Goal: Information Seeking & Learning: Learn about a topic

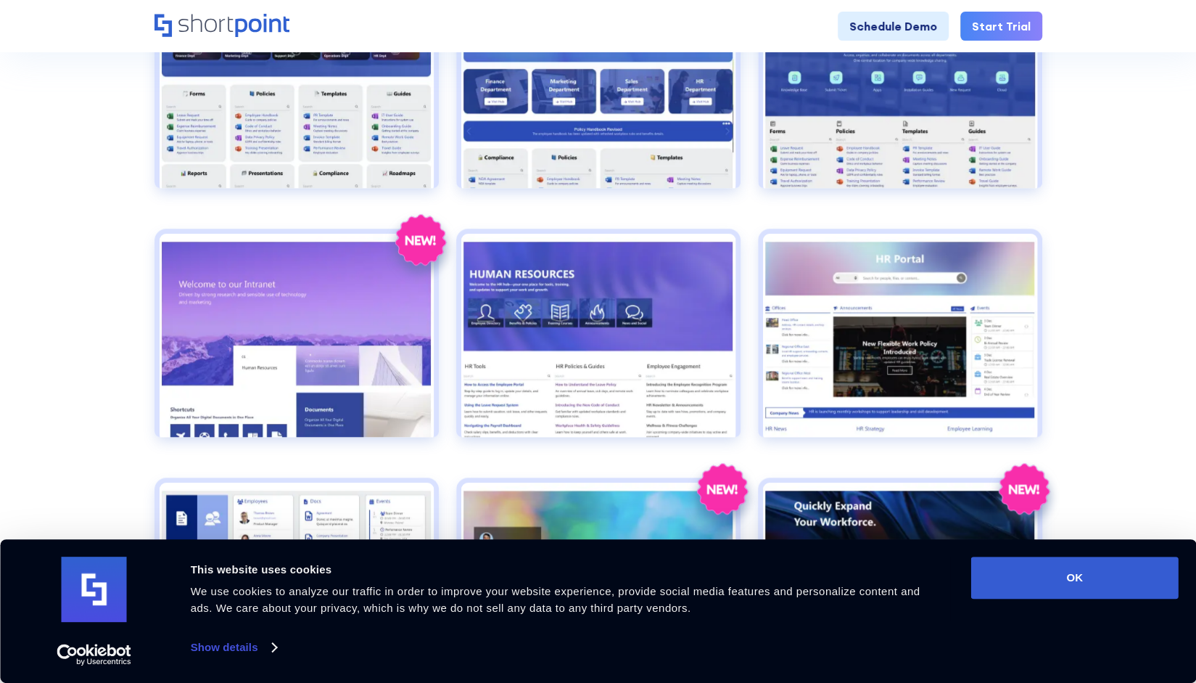
scroll to position [630, 0]
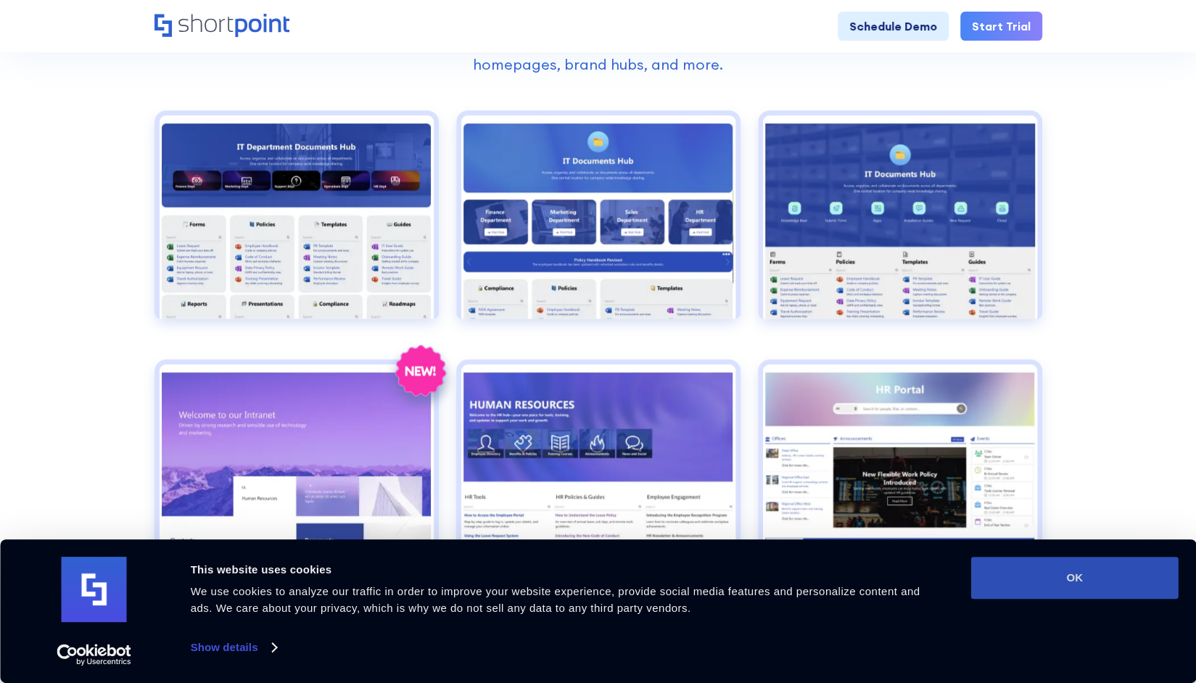
click at [1062, 577] on button "OK" at bounding box center [1074, 577] width 207 height 42
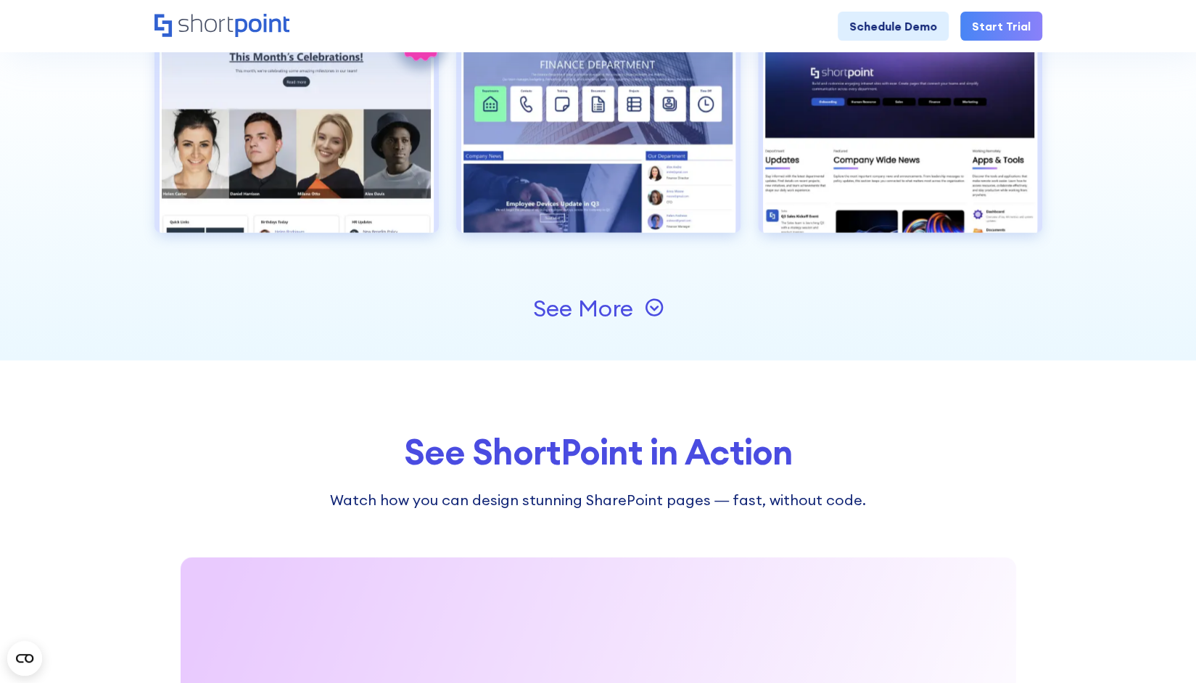
scroll to position [1714, 0]
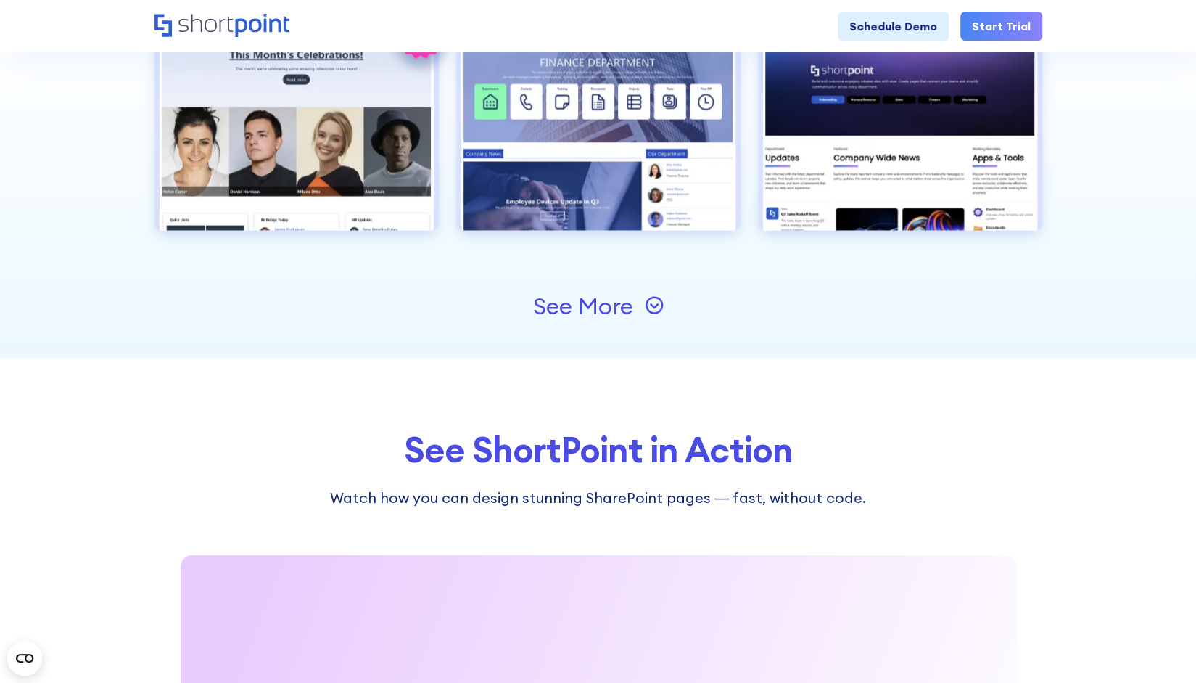
click at [655, 303] on icon at bounding box center [654, 304] width 19 height 19
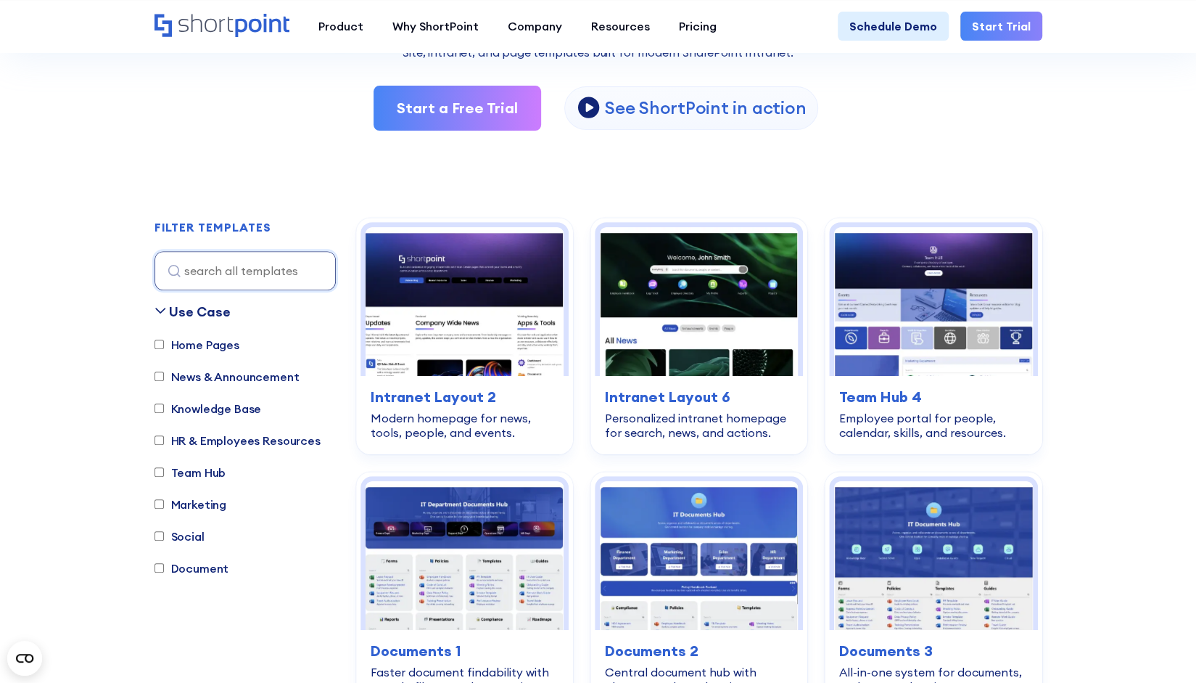
scroll to position [287, 0]
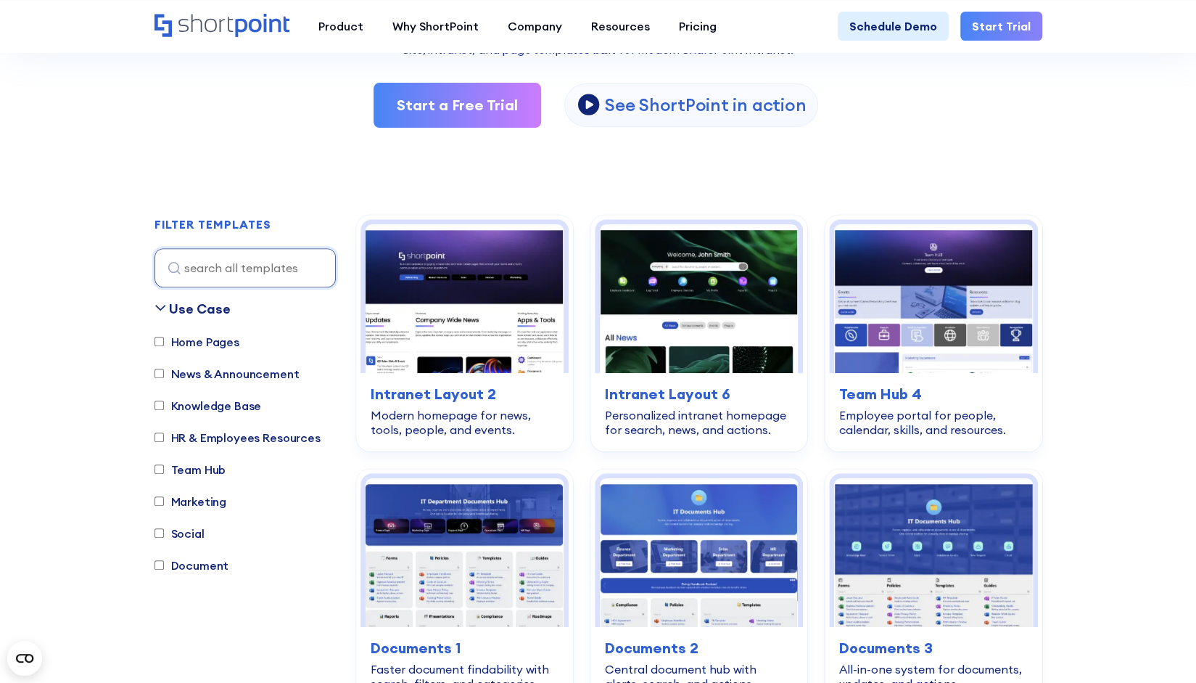
click at [206, 339] on label "Home Pages" at bounding box center [197, 341] width 85 height 17
click at [164, 339] on input "Home Pages" at bounding box center [159, 341] width 9 height 9
checkbox input "true"
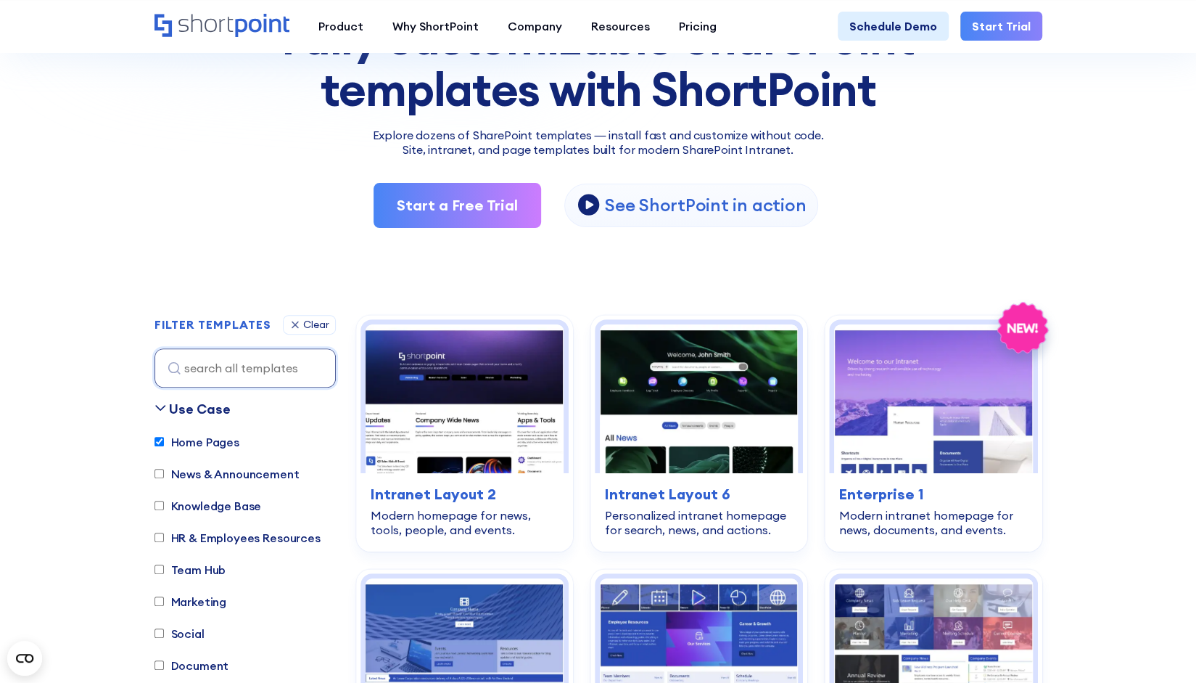
scroll to position [186, 0]
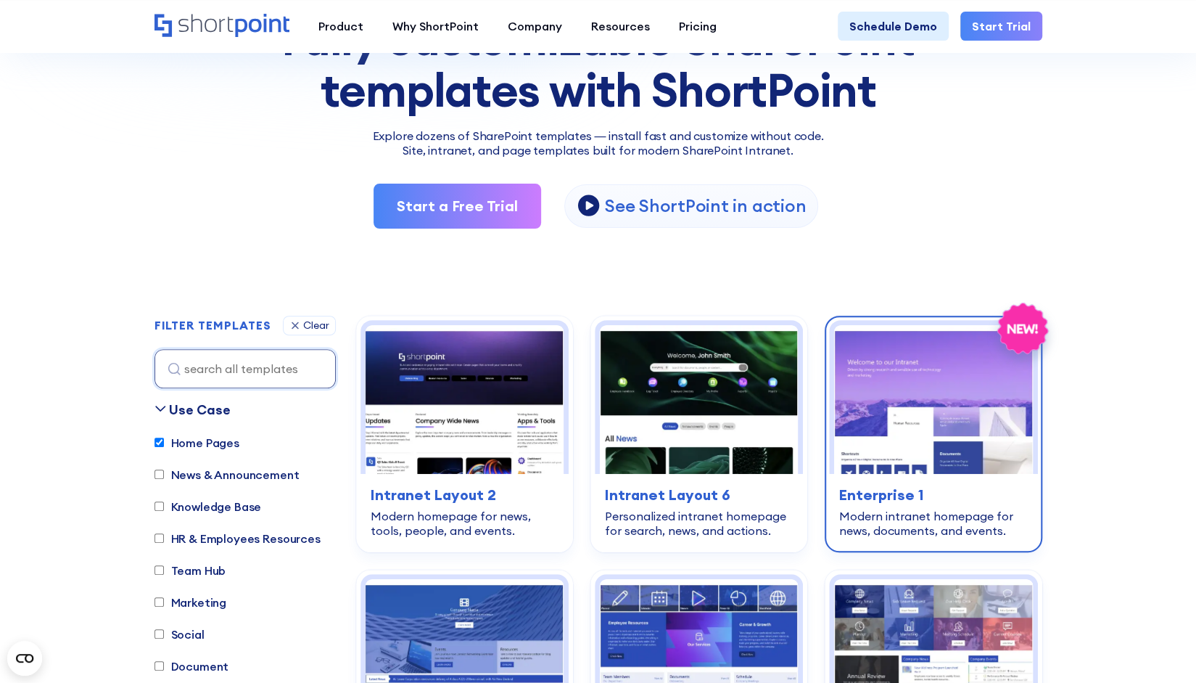
click at [926, 369] on img at bounding box center [933, 399] width 198 height 149
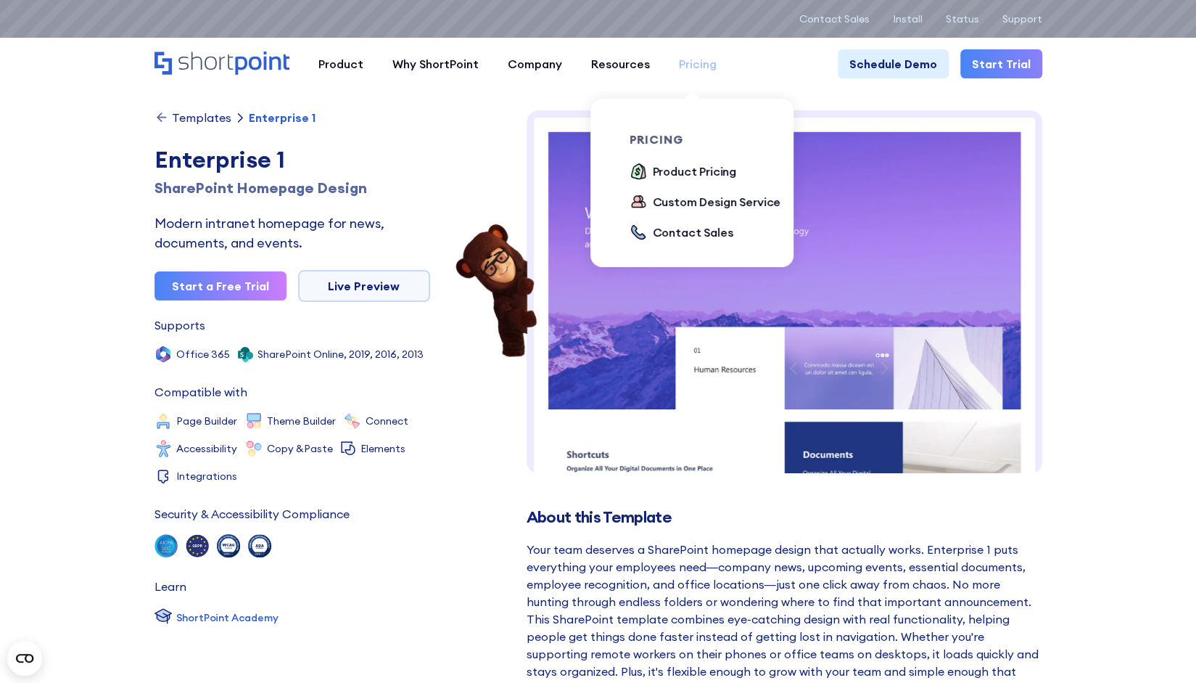
click at [695, 62] on div "Pricing" at bounding box center [698, 63] width 38 height 17
click at [685, 173] on div "Product Pricing" at bounding box center [695, 170] width 84 height 17
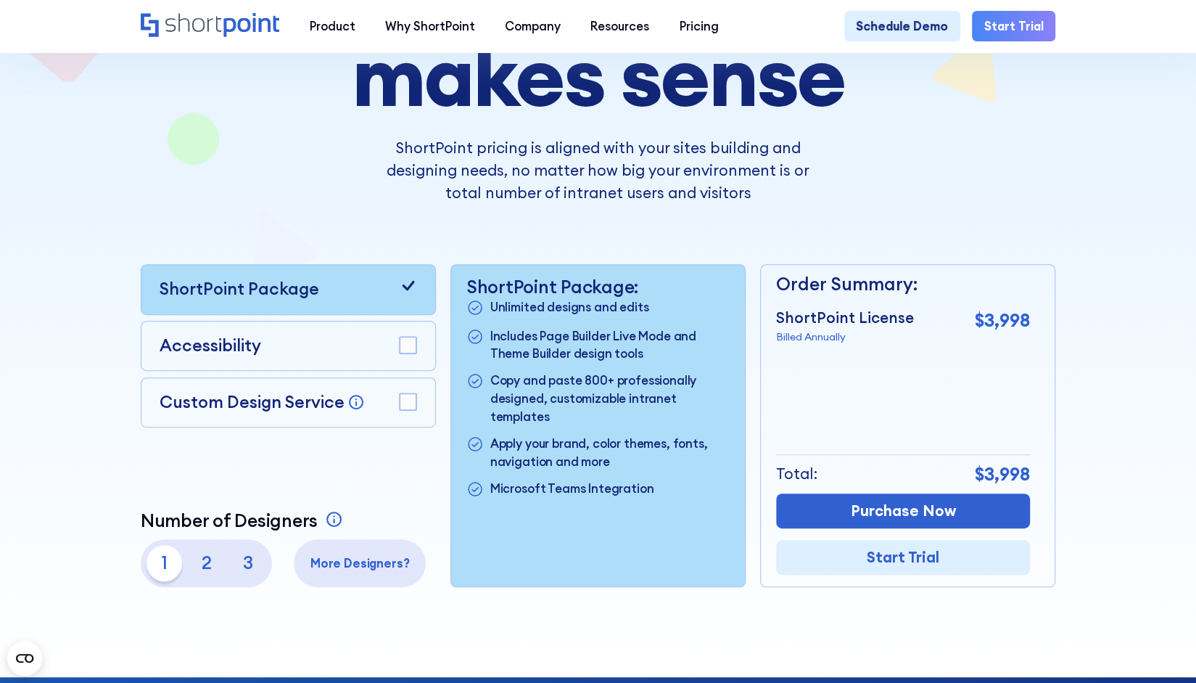
scroll to position [216, 0]
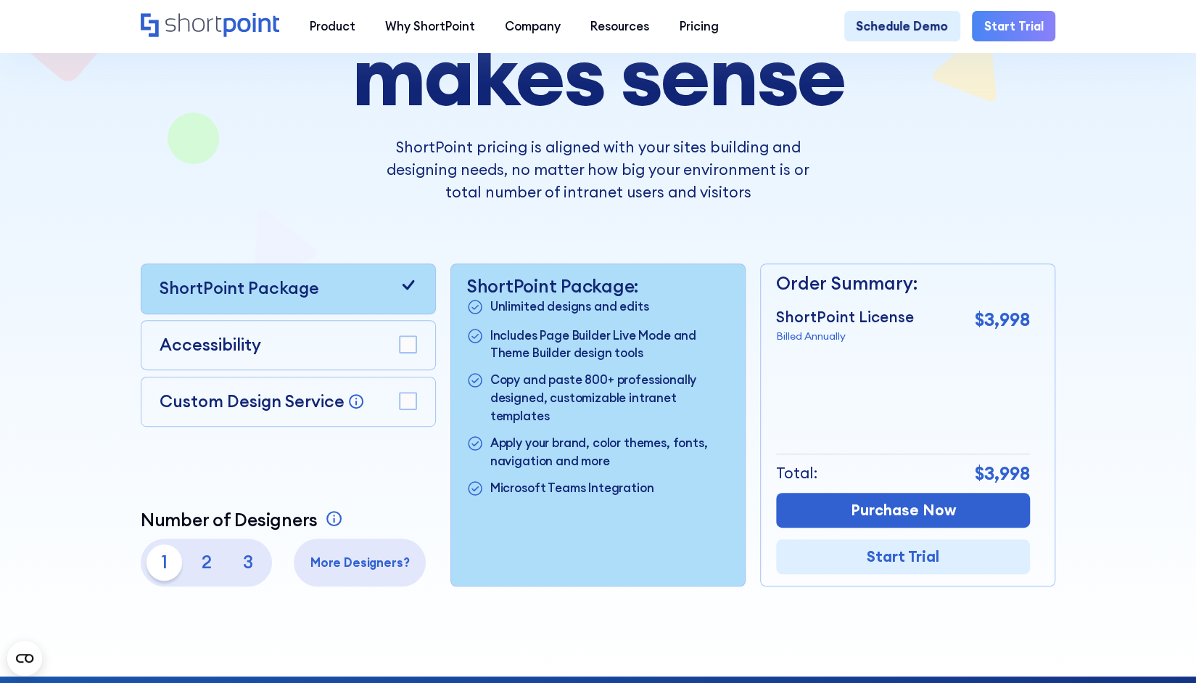
click at [406, 406] on rect at bounding box center [408, 400] width 17 height 17
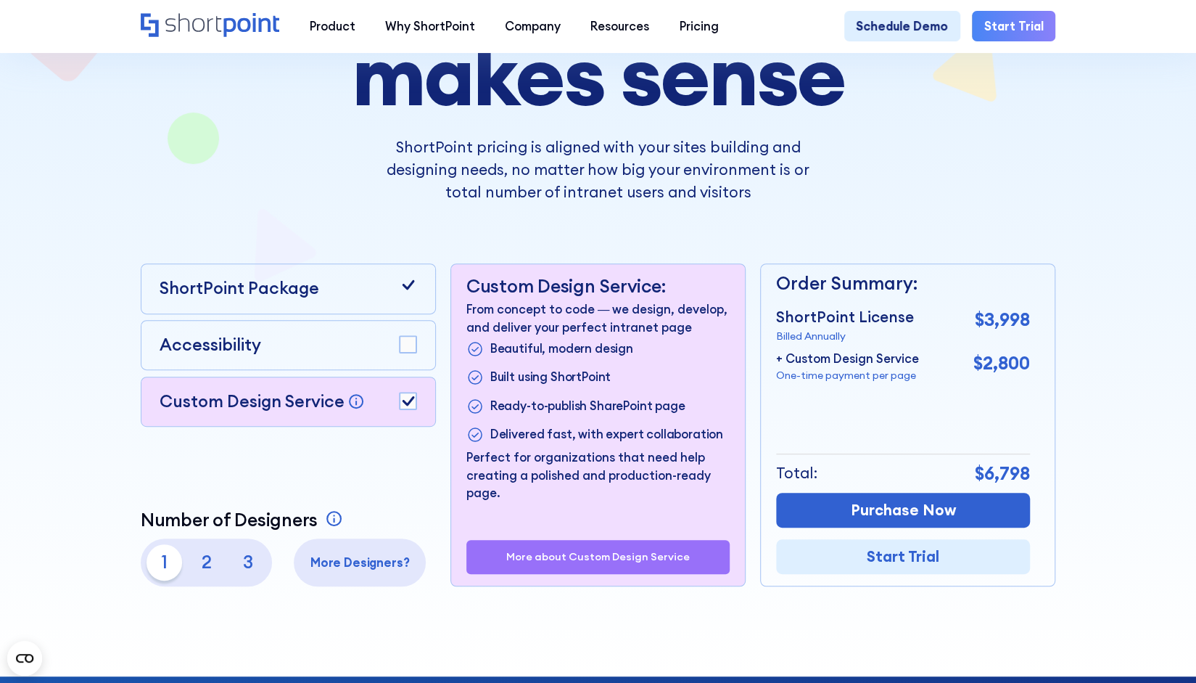
click at [410, 349] on rect at bounding box center [408, 344] width 17 height 17
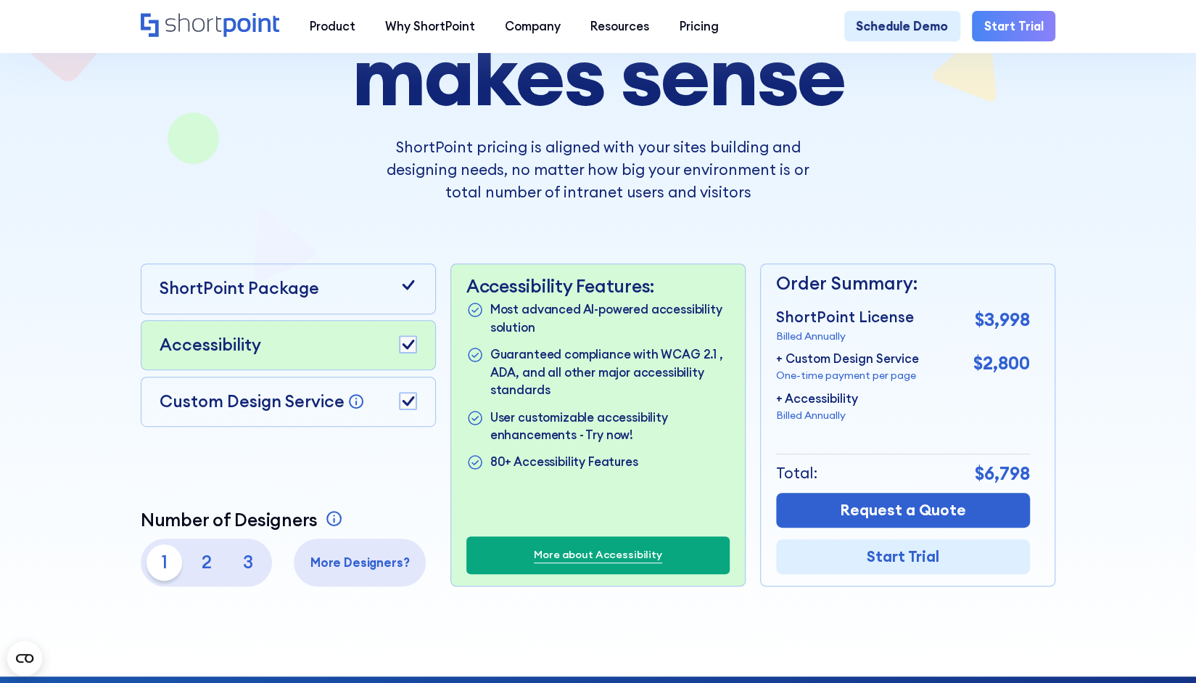
click at [407, 349] on icon at bounding box center [409, 343] width 12 height 9
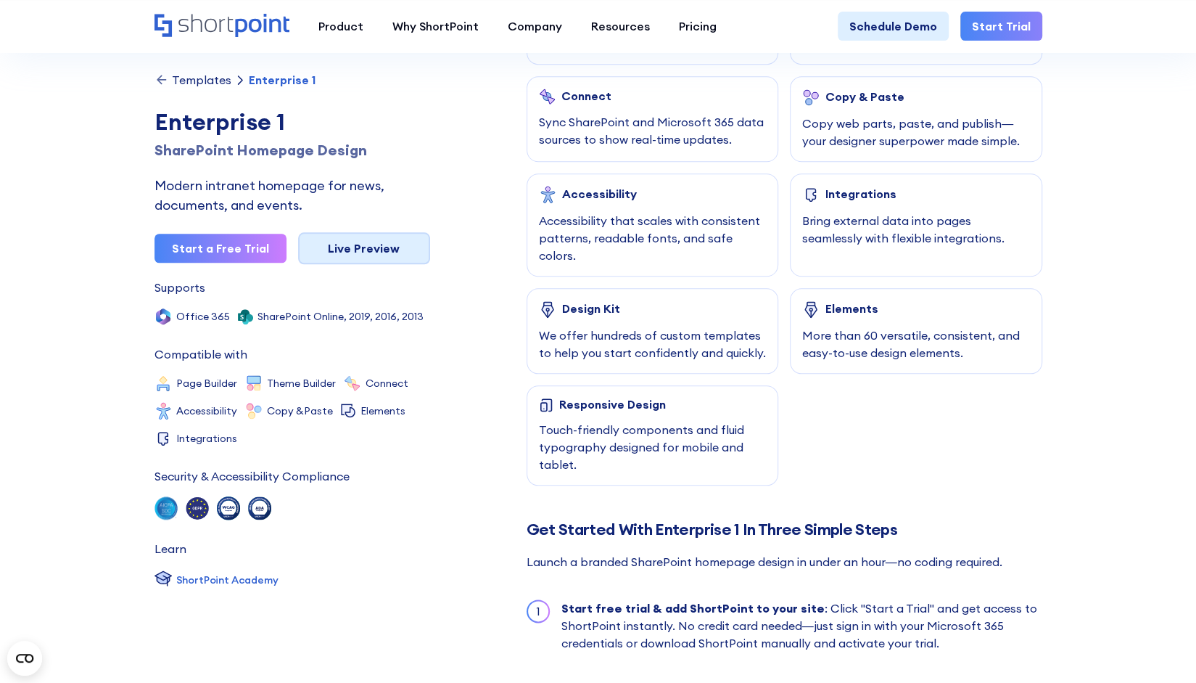
scroll to position [848, 0]
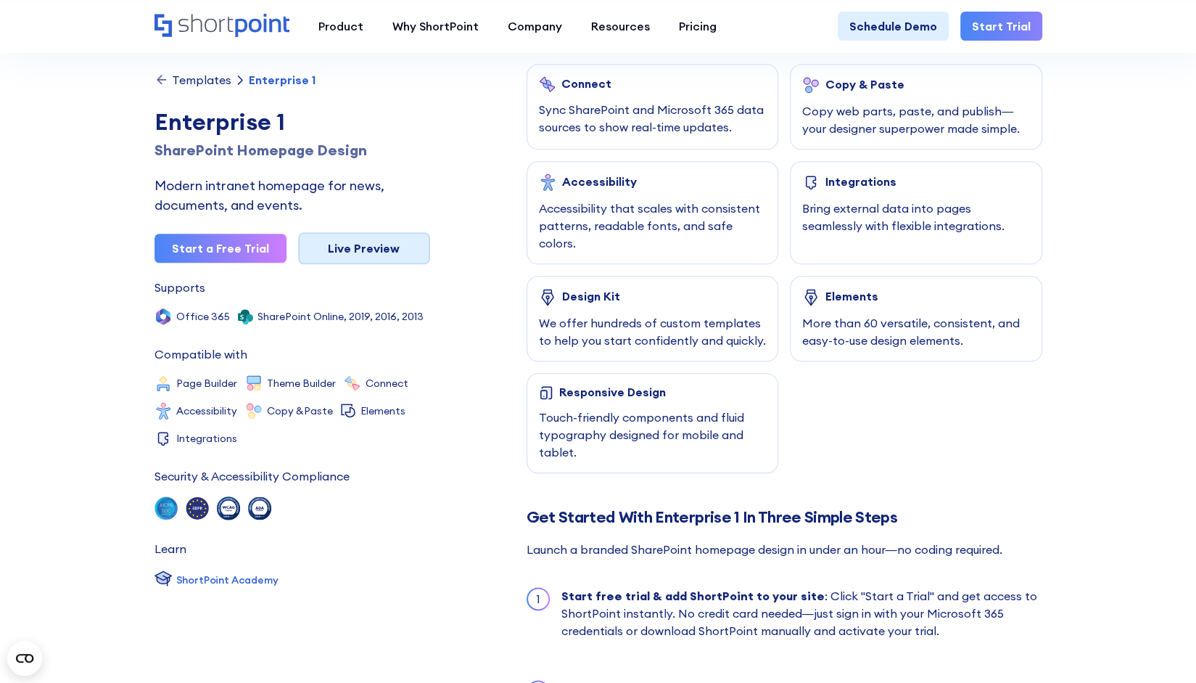
click at [377, 247] on link "Live Preview" at bounding box center [364, 248] width 132 height 32
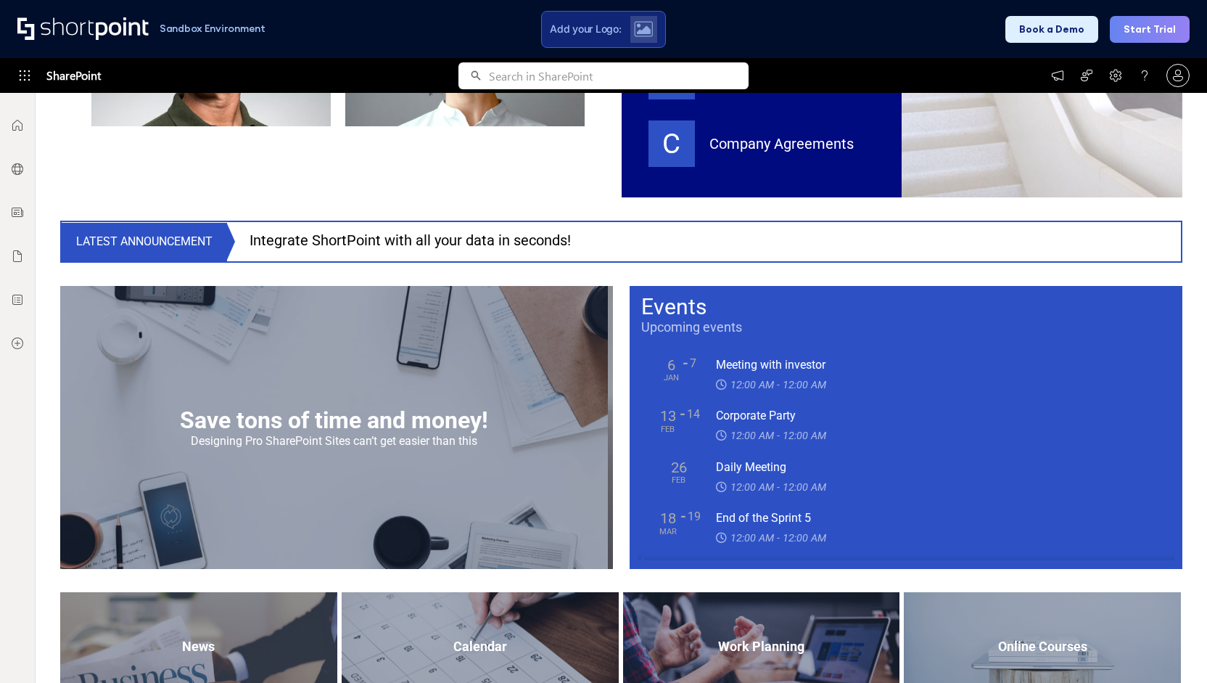
scroll to position [1208, 0]
